Goal: Information Seeking & Learning: Learn about a topic

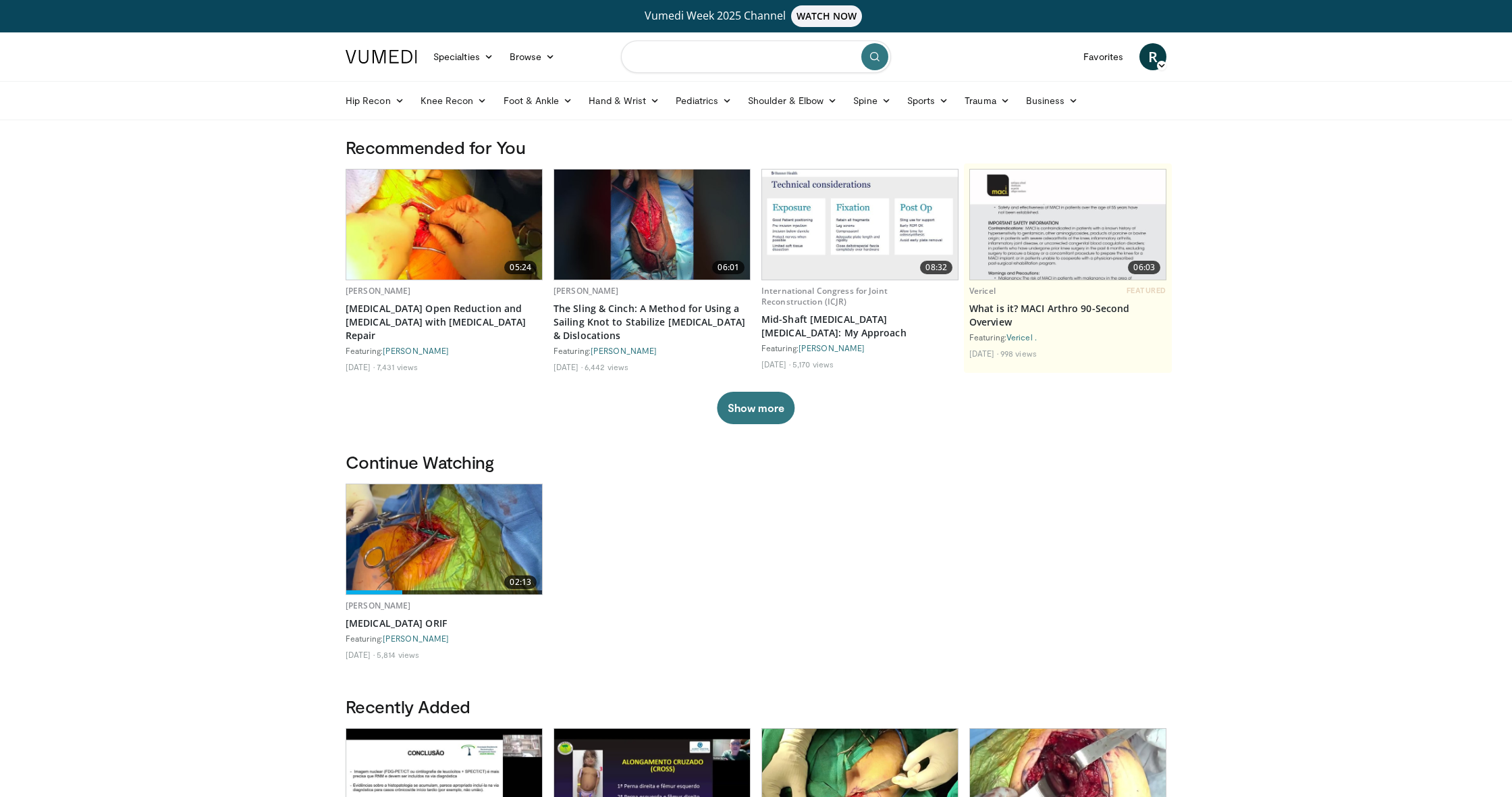
click at [660, 60] on input "Search topics, interventions" at bounding box center [756, 57] width 270 height 32
type input "**********"
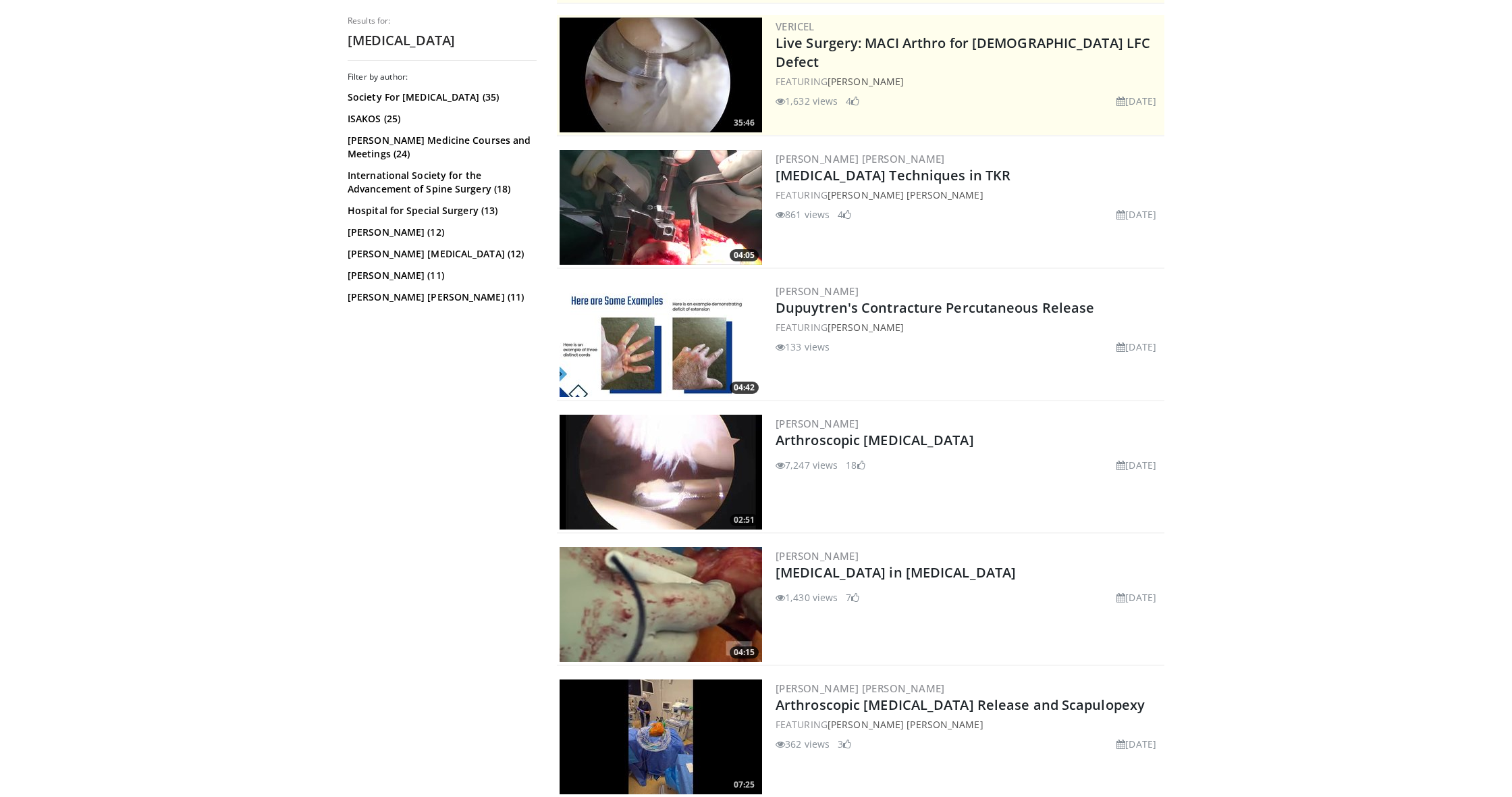
scroll to position [308, 0]
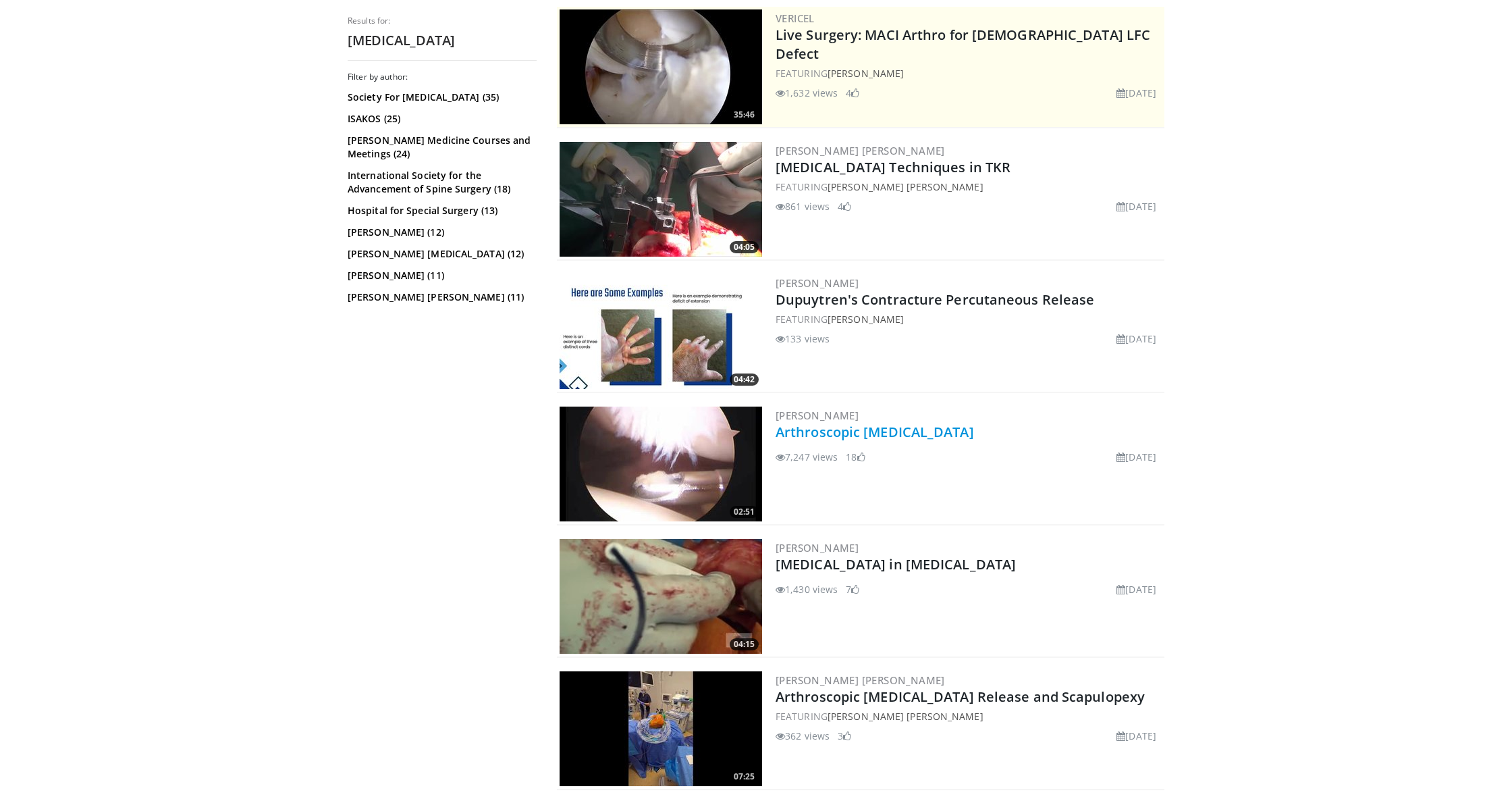
click at [833, 436] on link "Arthroscopic [MEDICAL_DATA]" at bounding box center [874, 431] width 198 height 18
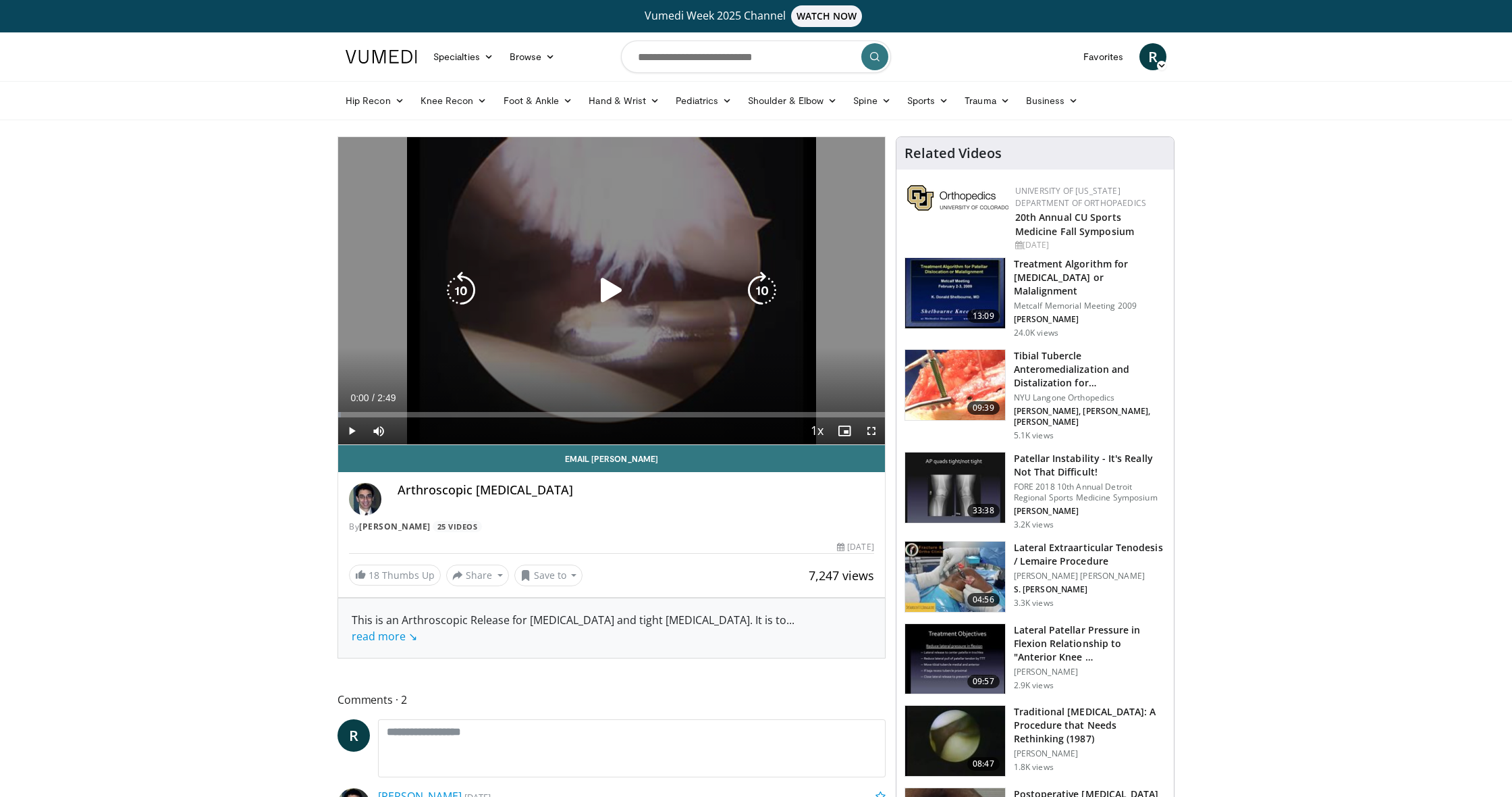
click at [610, 295] on icon "Video Player" at bounding box center [611, 290] width 37 height 37
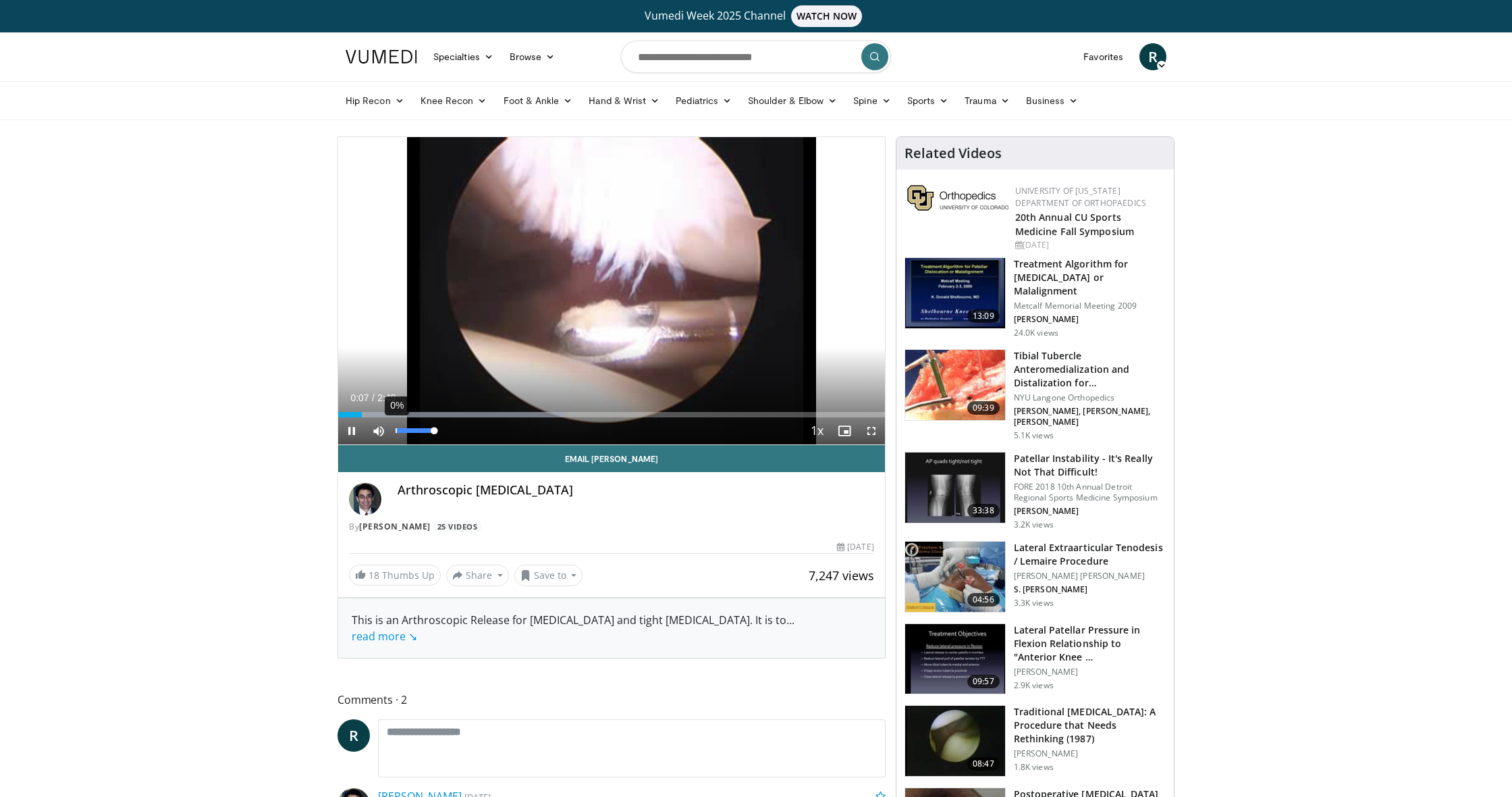
click at [392, 417] on div "0%" at bounding box center [415, 431] width 48 height 27
click at [428, 410] on div "Loaded : 41.21% 0:08 0:28" at bounding box center [611, 410] width 547 height 13
